Goal: Task Accomplishment & Management: Manage account settings

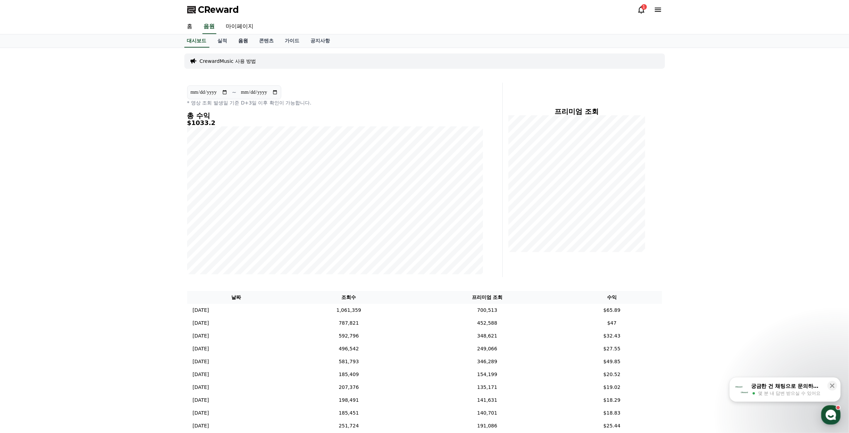
click at [252, 37] on link "음원" at bounding box center [243, 40] width 21 height 13
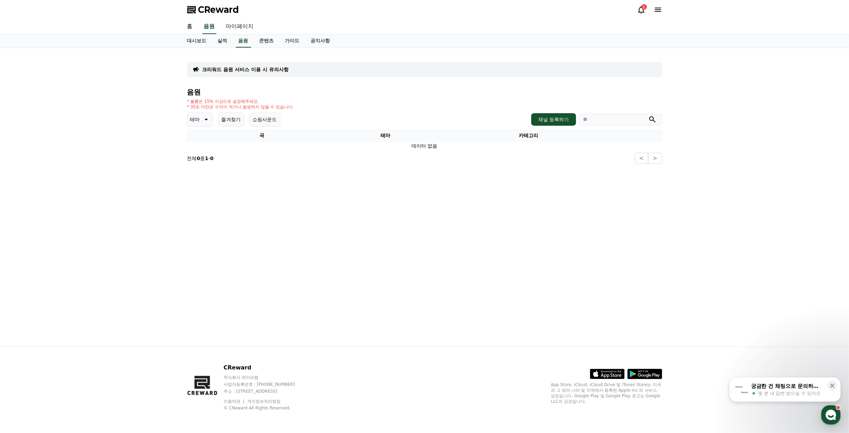
click at [231, 28] on link "마이페이지" at bounding box center [239, 26] width 39 height 15
select select "**********"
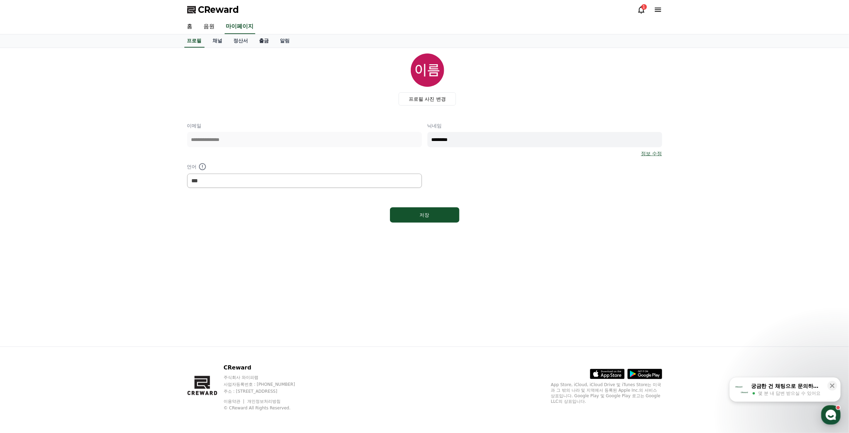
click at [264, 42] on link "출금" at bounding box center [264, 40] width 21 height 13
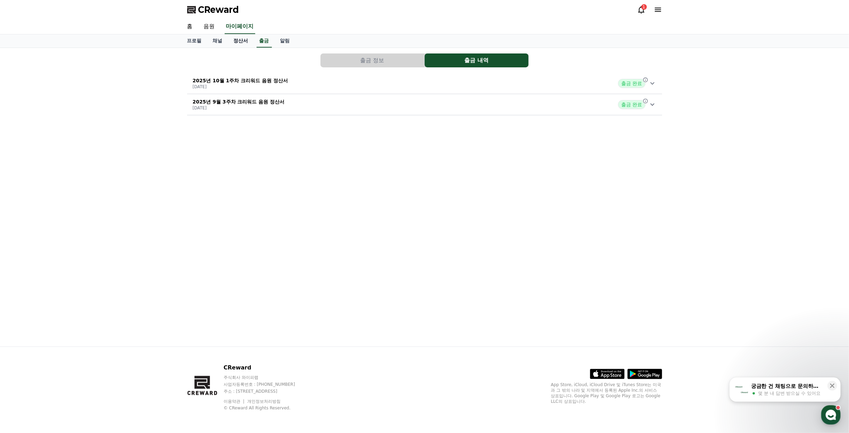
click at [238, 42] on link "정산서" at bounding box center [241, 40] width 26 height 13
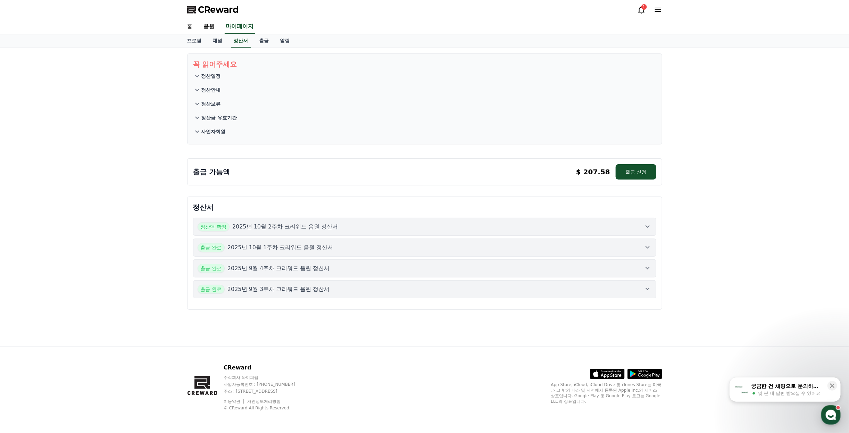
click at [270, 224] on p "2025년 10월 2주차 크리워드 음원 정산서" at bounding box center [285, 227] width 106 height 8
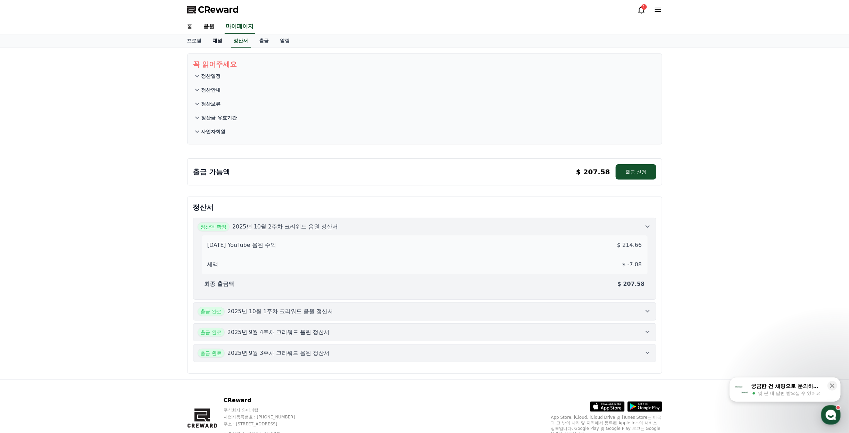
click at [221, 40] on link "채널" at bounding box center [217, 40] width 21 height 13
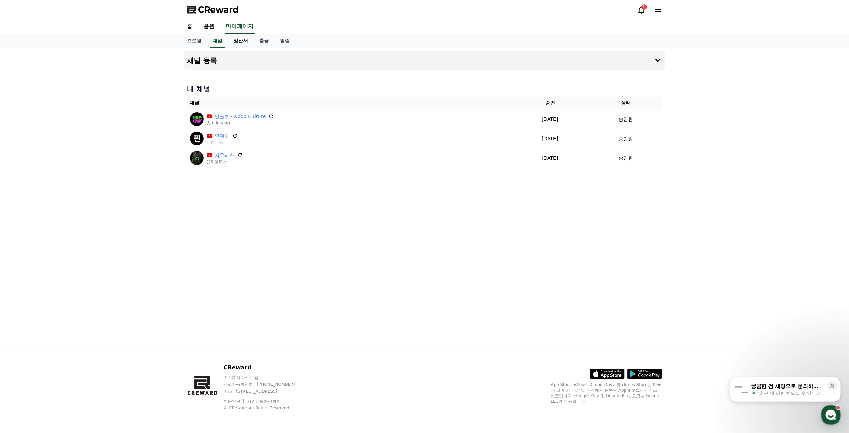
click at [231, 41] on link "정산서" at bounding box center [241, 40] width 26 height 13
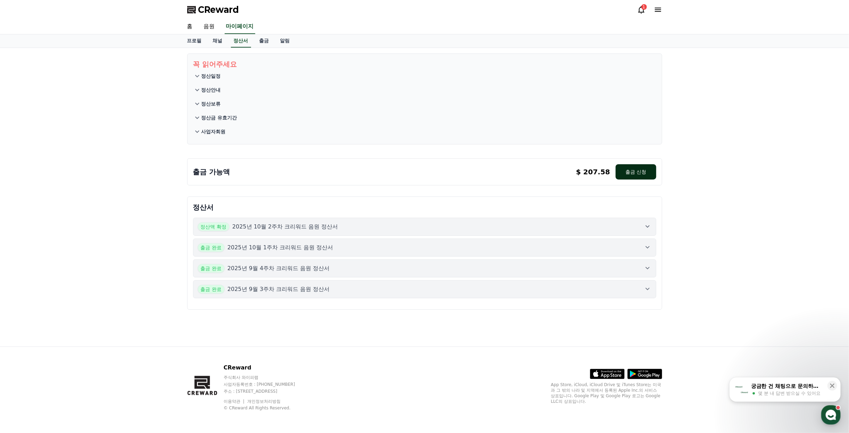
click at [519, 174] on button "출금 신청" at bounding box center [636, 171] width 40 height 15
